Goal: Book appointment/travel/reservation

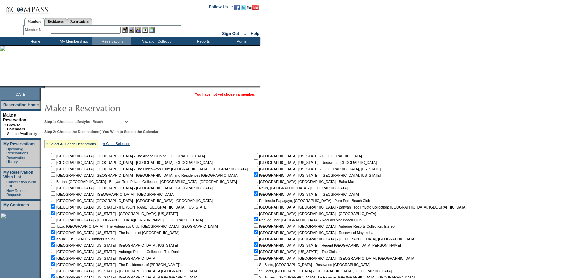
click at [124, 121] on select "Beach Leisure Metropolitan Mountain OIAL for Adventure OIAL for Couples OIAL fo…" at bounding box center [110, 121] width 38 height 5
select select "Metropolitan"
click at [102, 119] on select "Beach Leisure Metropolitan Mountain OIAL for Adventure OIAL for Couples OIAL fo…" at bounding box center [110, 121] width 38 height 5
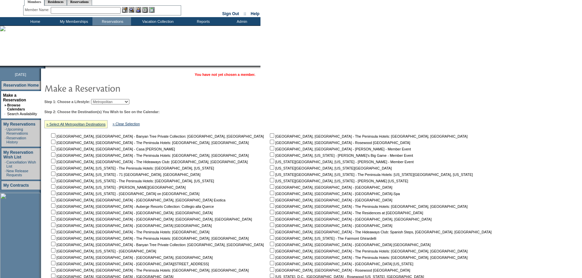
scroll to position [30, 0]
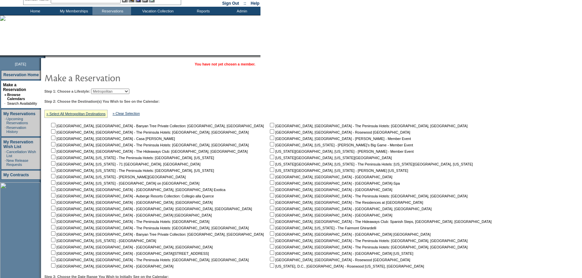
click at [55, 164] on input "checkbox" at bounding box center [53, 163] width 4 height 4
checkbox input "true"
click at [55, 174] on input "checkbox" at bounding box center [53, 176] width 4 height 4
checkbox input "true"
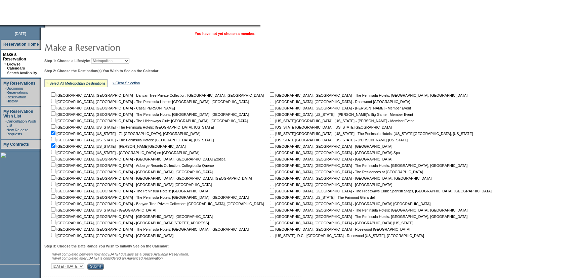
click at [55, 152] on input "checkbox" at bounding box center [53, 152] width 4 height 4
checkbox input "true"
click at [55, 208] on input "checkbox" at bounding box center [53, 209] width 4 height 4
checkbox input "true"
click at [270, 108] on input "checkbox" at bounding box center [272, 107] width 4 height 4
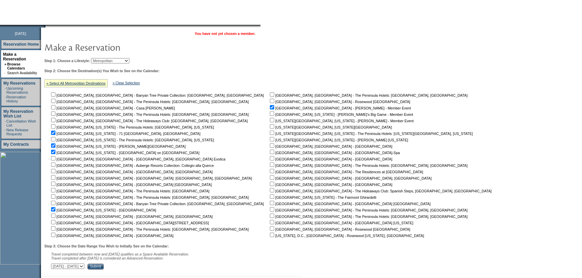
click at [270, 108] on input "checkbox" at bounding box center [272, 107] width 4 height 4
checkbox input "false"
click at [270, 125] on input "checkbox" at bounding box center [272, 126] width 4 height 4
checkbox input "true"
click at [270, 141] on input "checkbox" at bounding box center [272, 139] width 4 height 4
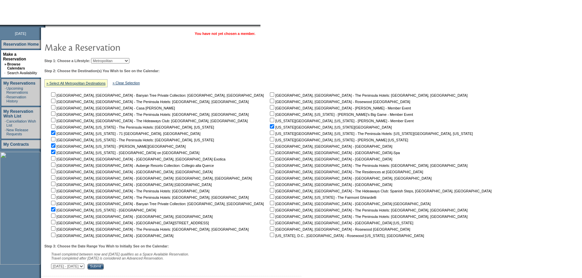
checkbox input "true"
click at [270, 197] on input "checkbox" at bounding box center [272, 196] width 4 height 4
checkbox input "true"
click at [84, 266] on select "[DATE] - [DATE] [DATE] - [DATE] [DATE] - [DATE] [DATE] - [DATE] [DATE] - [DATE]…" at bounding box center [67, 266] width 33 height 5
click at [54, 264] on select "[DATE] - [DATE] [DATE] - [DATE] [DATE] - [DATE] [DATE] - [DATE] [DATE] - [DATE]…" at bounding box center [67, 266] width 33 height 5
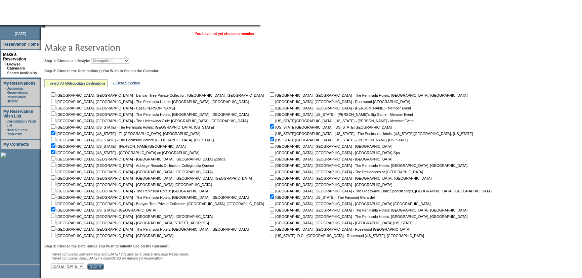
click at [104, 268] on input "Submit" at bounding box center [95, 267] width 16 height 6
